Goal: Task Accomplishment & Management: Complete application form

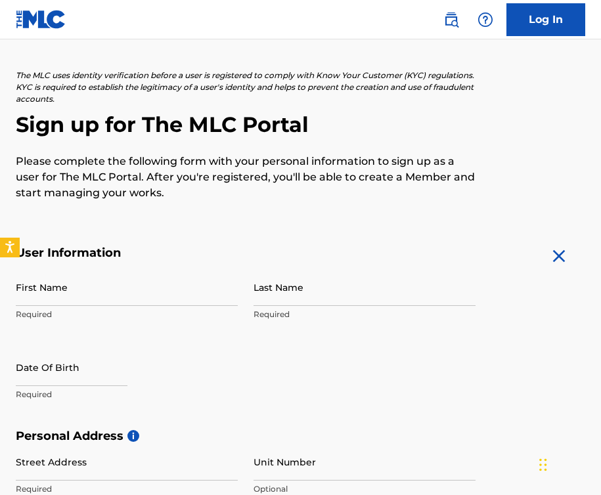
scroll to position [60, 0]
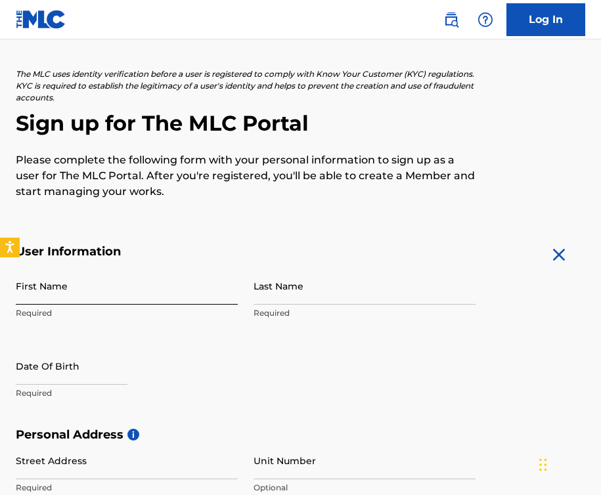
click at [89, 295] on input "First Name" at bounding box center [127, 285] width 222 height 37
type input "Oluwakorede"
click at [275, 292] on input "Last Name" at bounding box center [365, 285] width 222 height 37
type input "Odeyemi"
click at [58, 376] on input "text" at bounding box center [72, 366] width 112 height 37
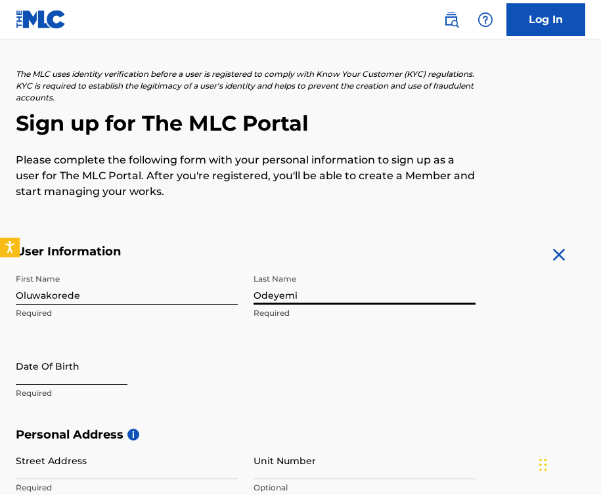
select select "8"
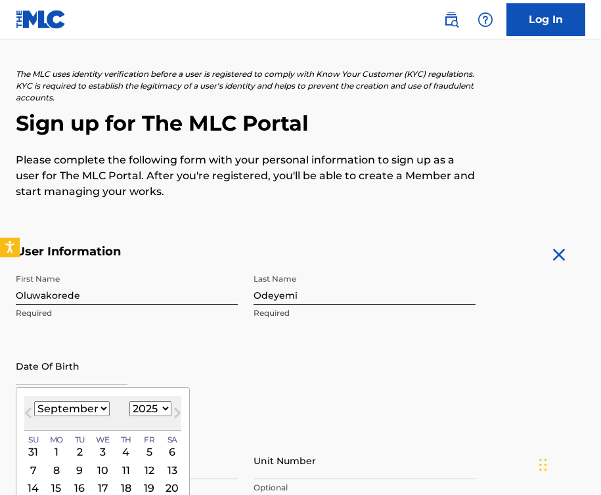
click at [161, 407] on select "1900 1901 1902 1903 1904 1905 1906 1907 1908 1909 1910 1911 1912 1913 1914 1915…" at bounding box center [150, 408] width 42 height 15
select select "1994"
click at [129, 401] on select "1900 1901 1902 1903 1904 1905 1906 1907 1908 1909 1910 1911 1912 1913 1914 1915…" at bounding box center [150, 408] width 42 height 15
click at [102, 410] on select "January February March April May June July August September October November De…" at bounding box center [72, 408] width 76 height 15
select select "10"
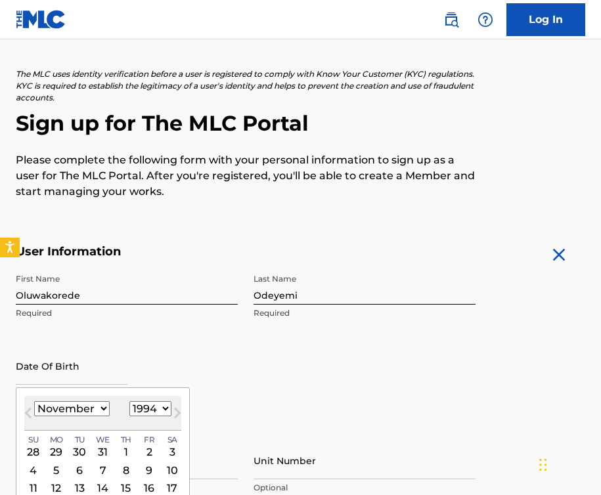
click at [34, 401] on select "January February March April May June July August September October November De…" at bounding box center [72, 408] width 76 height 15
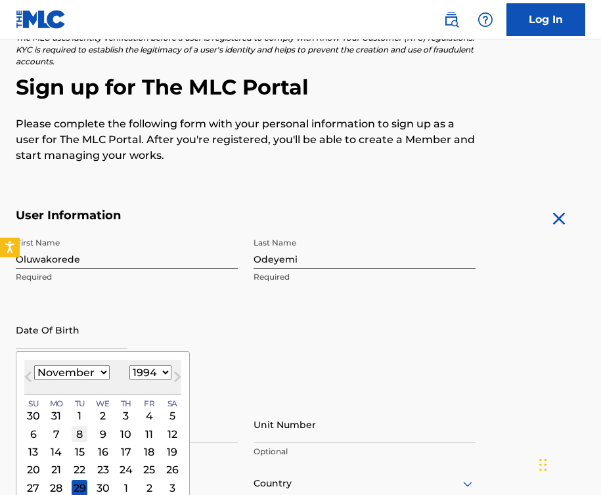
scroll to position [97, 0]
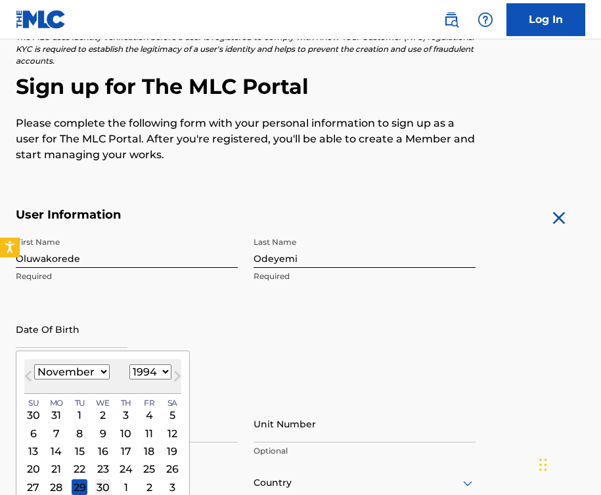
click at [103, 488] on div "30" at bounding box center [103, 488] width 16 height 16
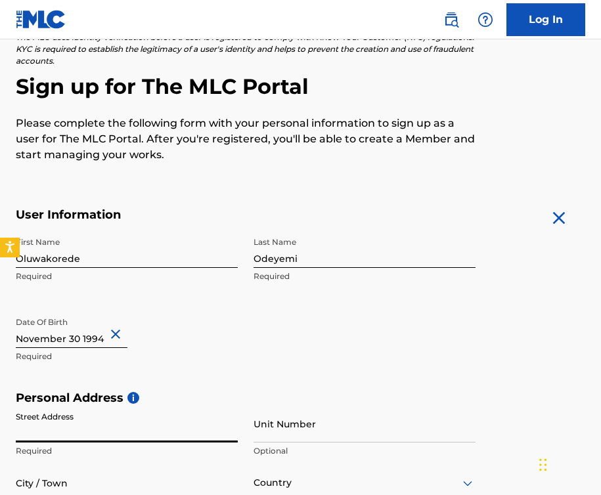
click at [34, 430] on input "Street Address" at bounding box center [127, 423] width 222 height 37
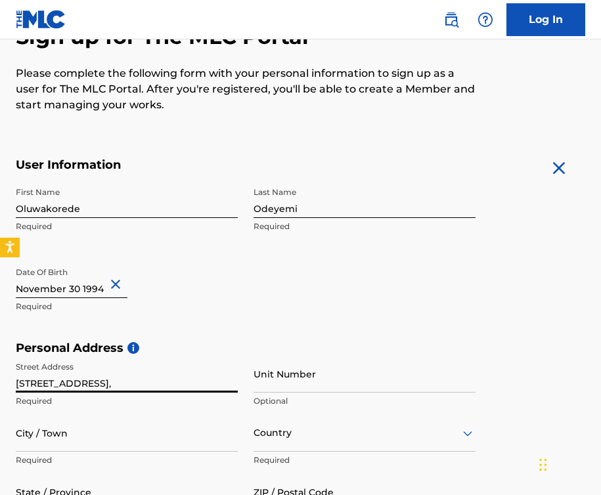
scroll to position [148, 0]
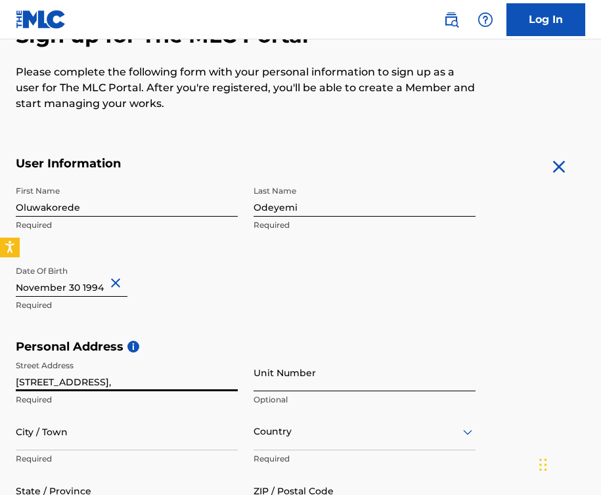
type input "[STREET_ADDRESS],"
click at [280, 388] on input "Unit Number" at bounding box center [365, 372] width 222 height 37
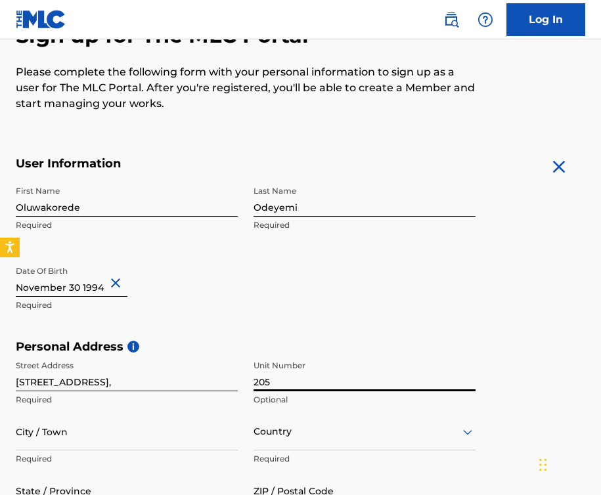
type input "205"
click at [39, 379] on input "[STREET_ADDRESS]," at bounding box center [127, 372] width 222 height 37
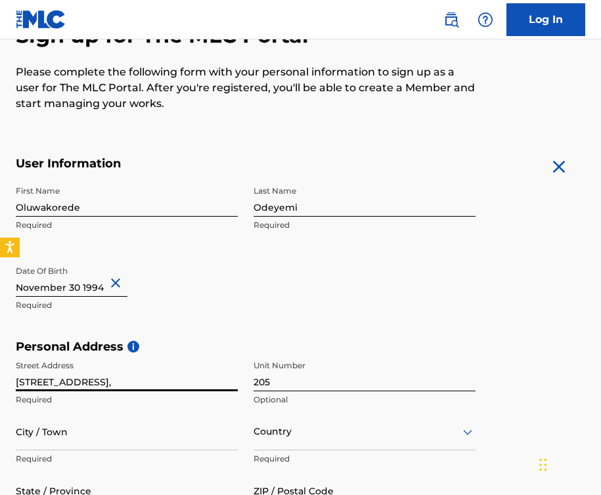
click at [34, 380] on input "[STREET_ADDRESS]," at bounding box center [127, 372] width 222 height 37
click at [95, 384] on input "Ijesha road," at bounding box center [127, 372] width 222 height 37
type input "Ijesha road"
click at [120, 443] on input "City / Town" at bounding box center [127, 431] width 222 height 37
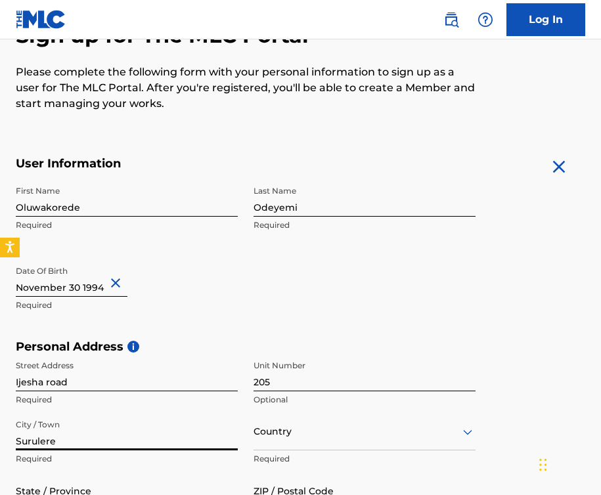
type input "Surulere"
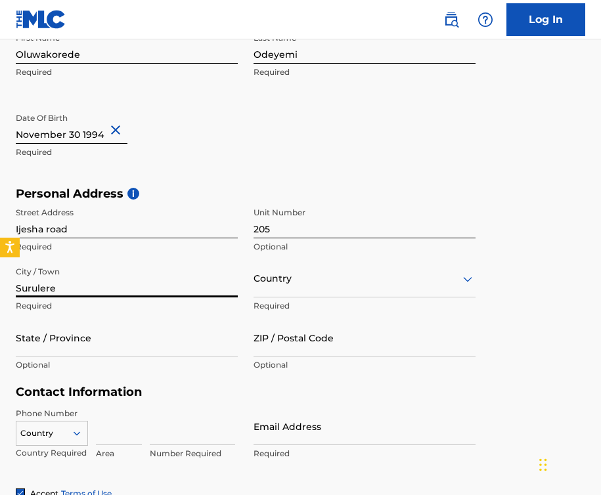
click at [271, 298] on div "Country" at bounding box center [365, 278] width 222 height 37
type input "niiger"
click at [301, 276] on div "niiger" at bounding box center [365, 279] width 222 height 16
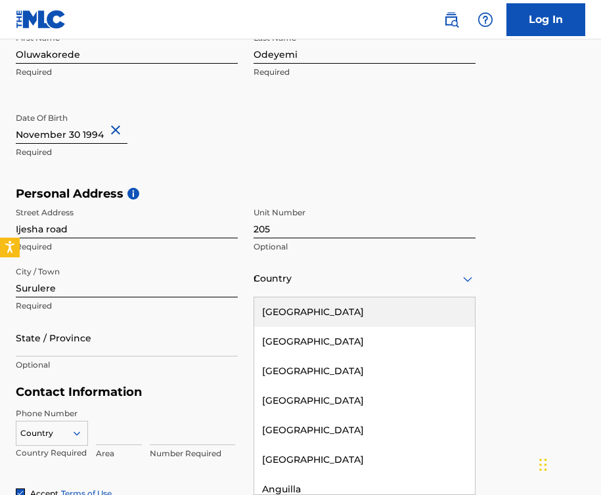
click at [303, 280] on div "niiger" at bounding box center [365, 279] width 222 height 16
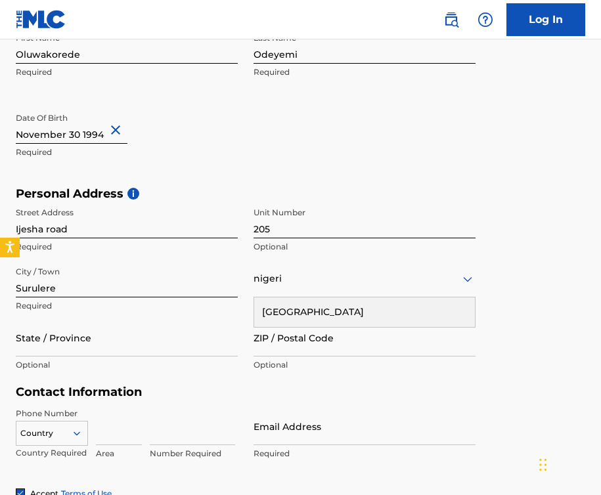
type input "[GEOGRAPHIC_DATA]"
click at [299, 314] on div "[GEOGRAPHIC_DATA]" at bounding box center [364, 313] width 221 height 30
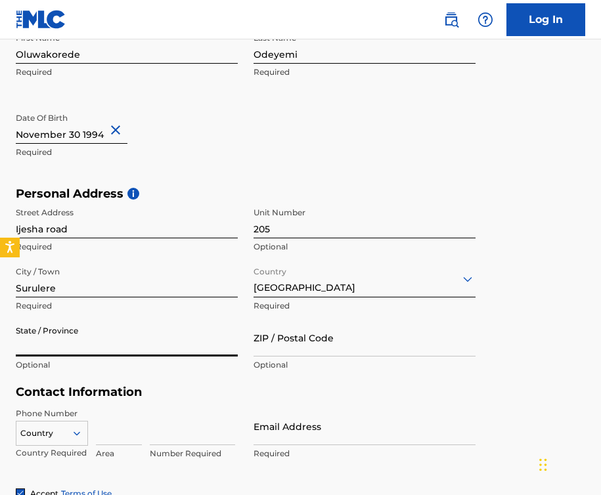
click at [193, 348] on input "State / Province" at bounding box center [127, 337] width 222 height 37
type input "[GEOGRAPHIC_DATA]"
click at [300, 349] on input "ZIP / Postal Code" at bounding box center [365, 337] width 222 height 37
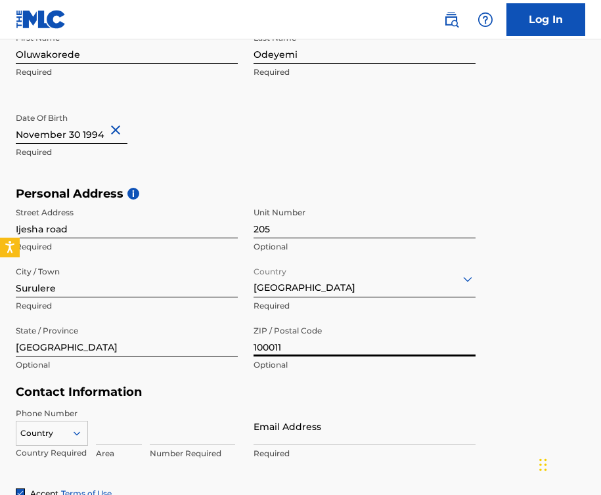
type input "100011"
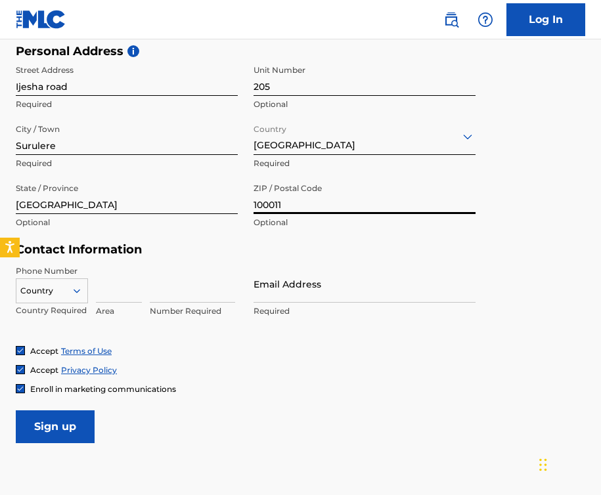
click at [70, 298] on div "Country" at bounding box center [52, 289] width 72 height 20
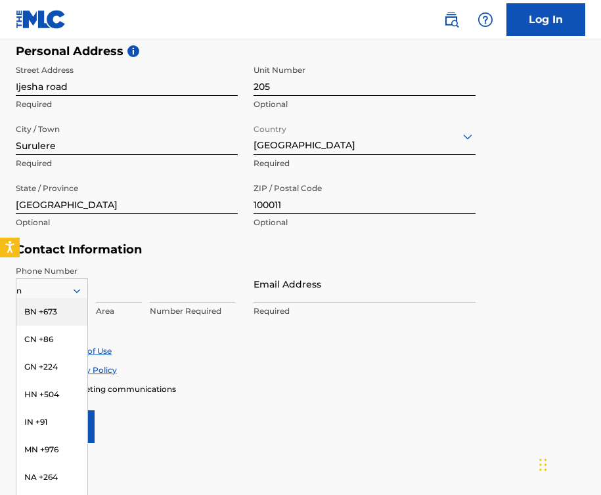
type input "ng"
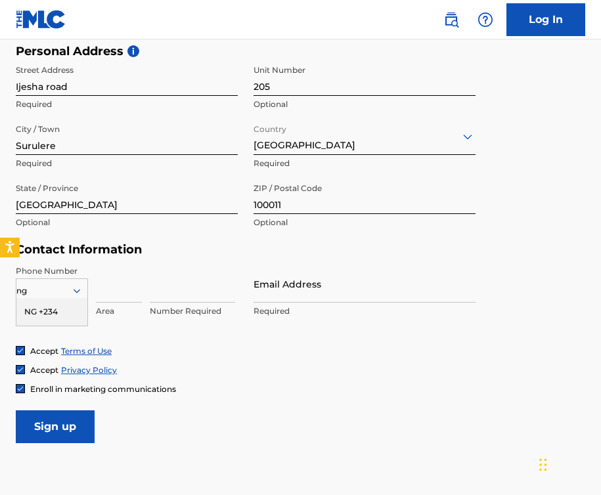
click at [36, 314] on div "NG +234" at bounding box center [51, 312] width 71 height 28
click at [118, 290] on input at bounding box center [119, 283] width 46 height 37
click at [179, 292] on input at bounding box center [192, 283] width 85 height 37
type input "8133130606"
click at [321, 290] on input "Email Address" at bounding box center [365, 283] width 222 height 37
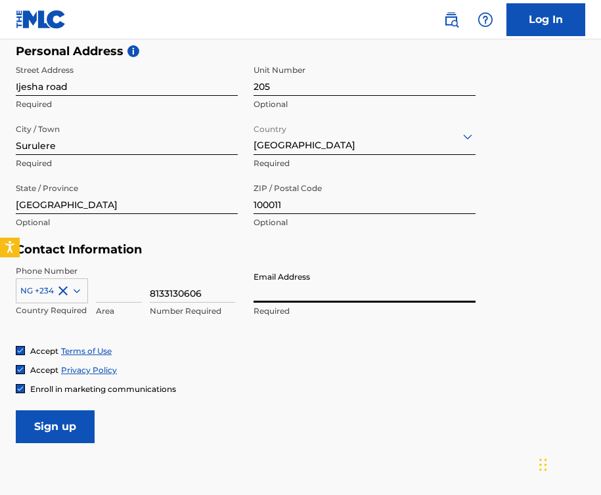
type input "[EMAIL_ADDRESS][DOMAIN_NAME]"
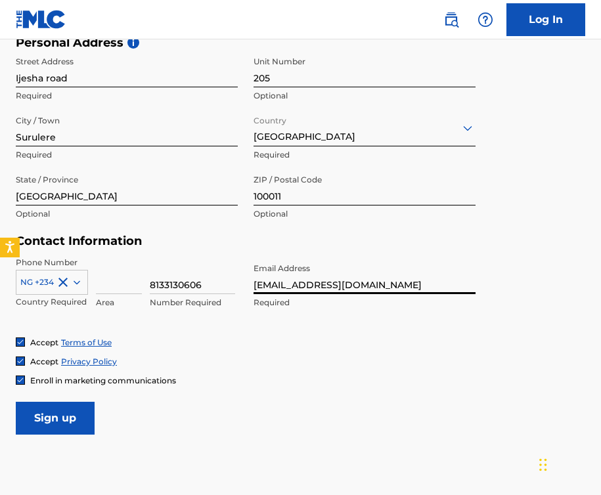
scroll to position [466, 0]
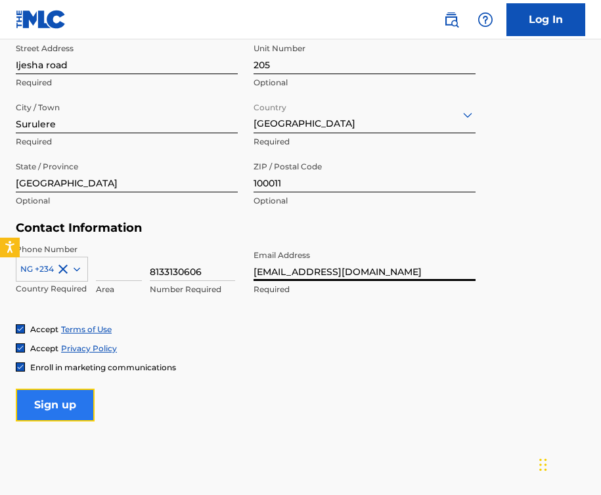
click at [58, 405] on input "Sign up" at bounding box center [55, 405] width 79 height 33
